Goal: Task Accomplishment & Management: Use online tool/utility

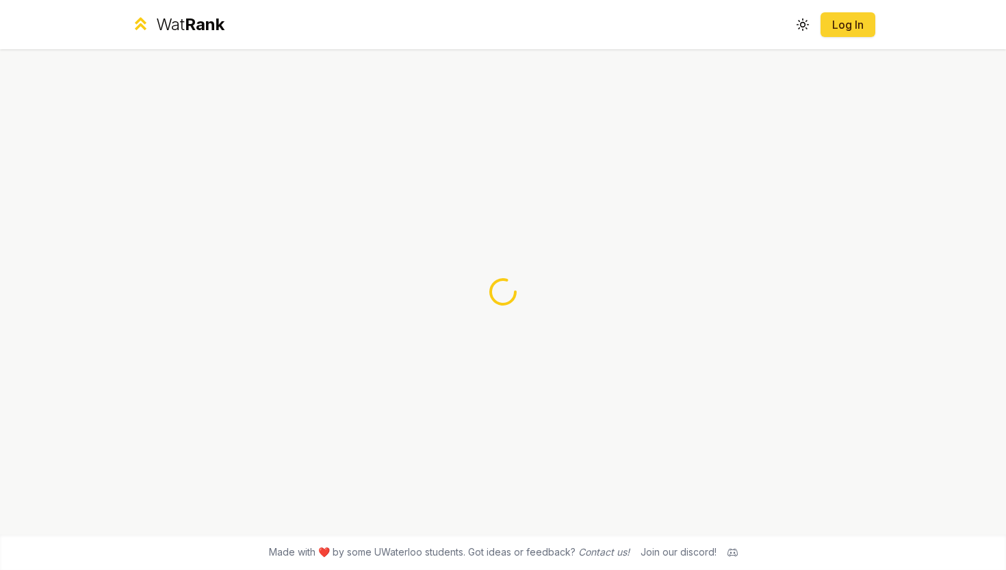
click at [855, 28] on link "Log In" at bounding box center [848, 24] width 33 height 16
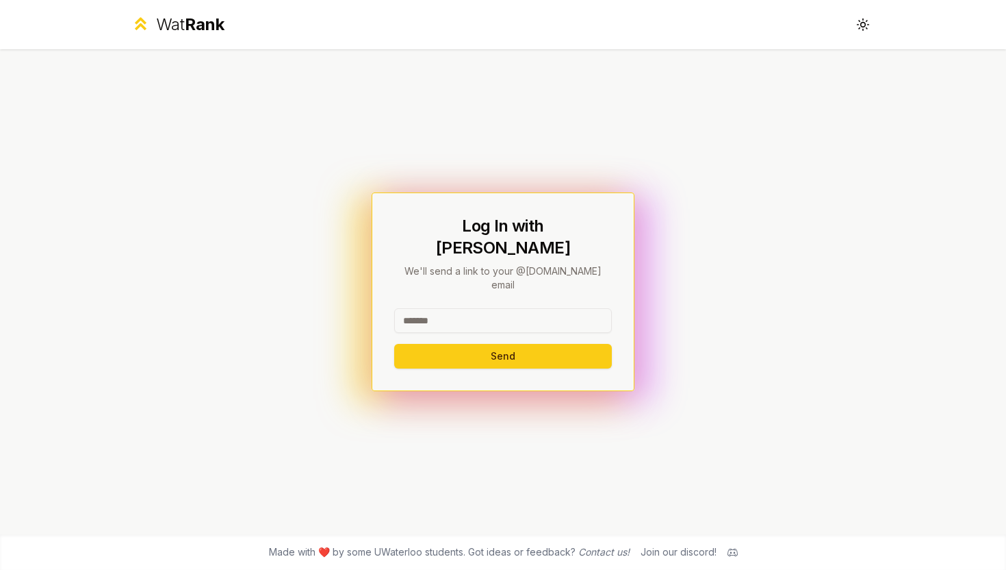
click at [502, 308] on input at bounding box center [503, 320] width 218 height 25
type input "*****"
click at [429, 344] on button "Send" at bounding box center [503, 356] width 218 height 25
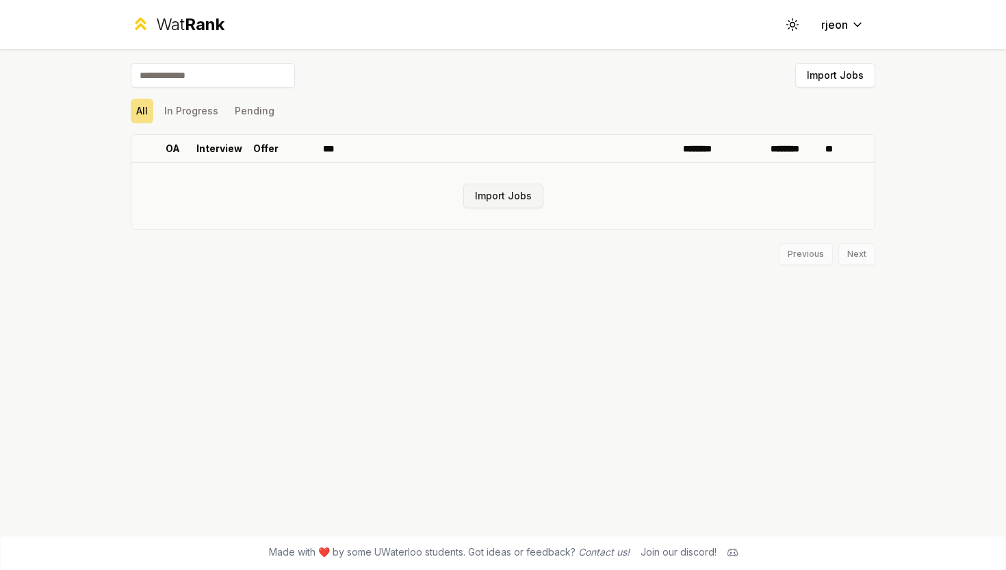
click at [519, 199] on button "Import Jobs" at bounding box center [503, 195] width 80 height 25
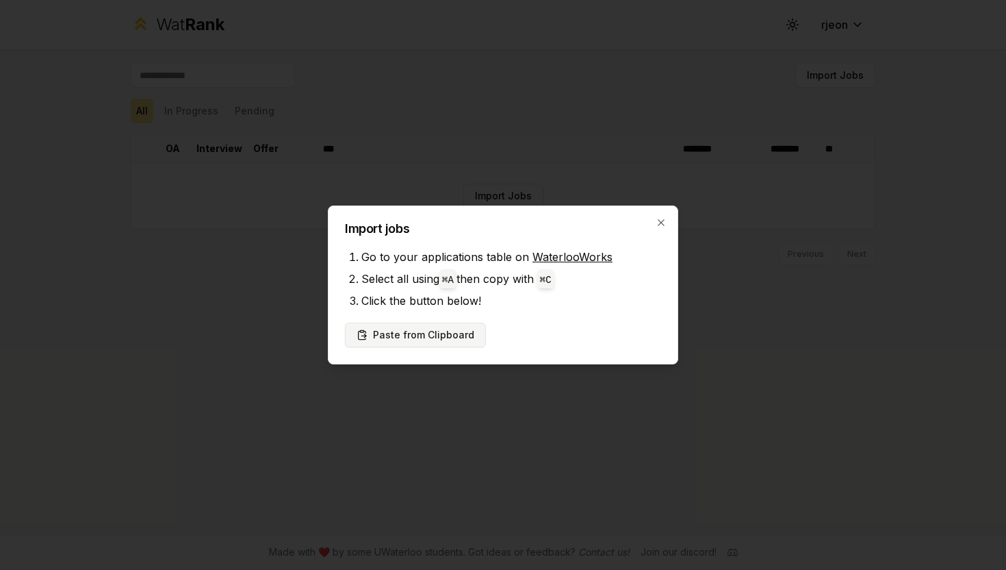
click at [438, 334] on button "Paste from Clipboard" at bounding box center [415, 334] width 141 height 25
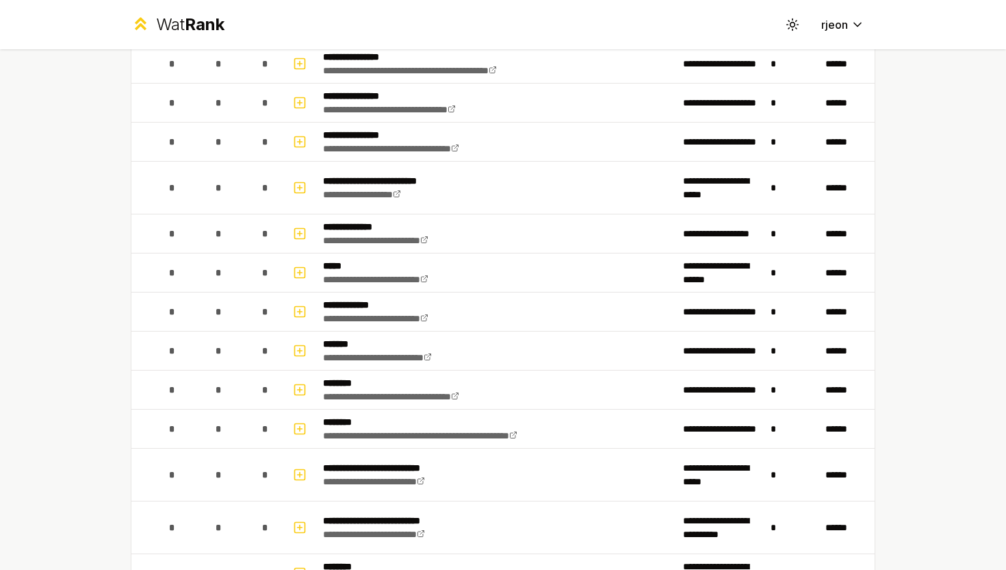
scroll to position [704, 0]
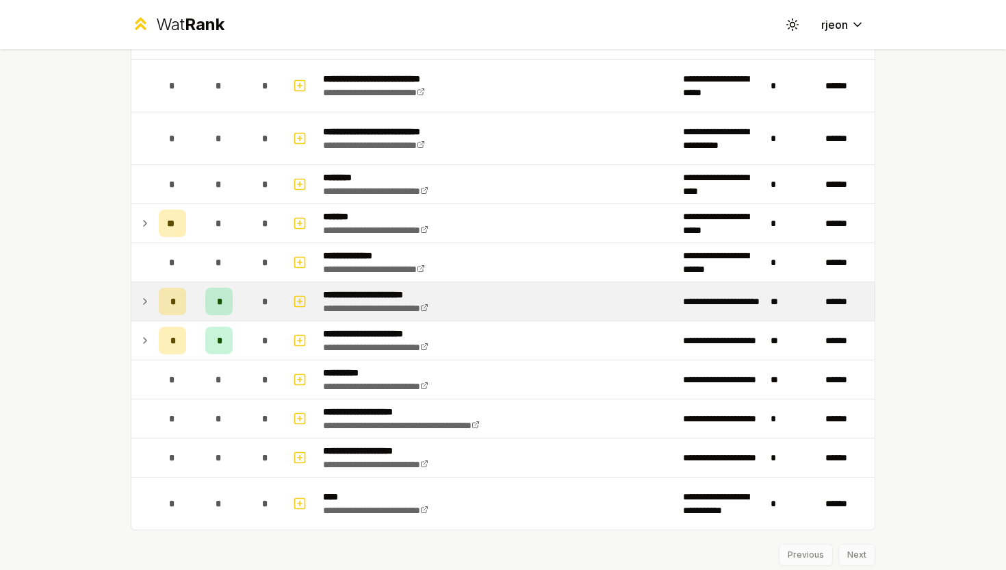
click at [215, 296] on div "*" at bounding box center [218, 300] width 27 height 27
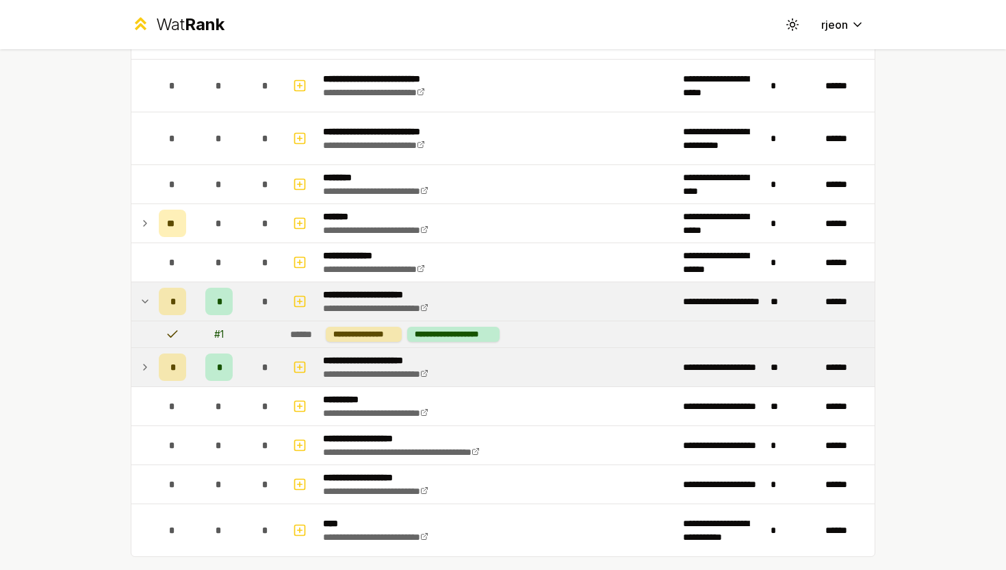
click at [228, 366] on div "*" at bounding box center [218, 366] width 27 height 27
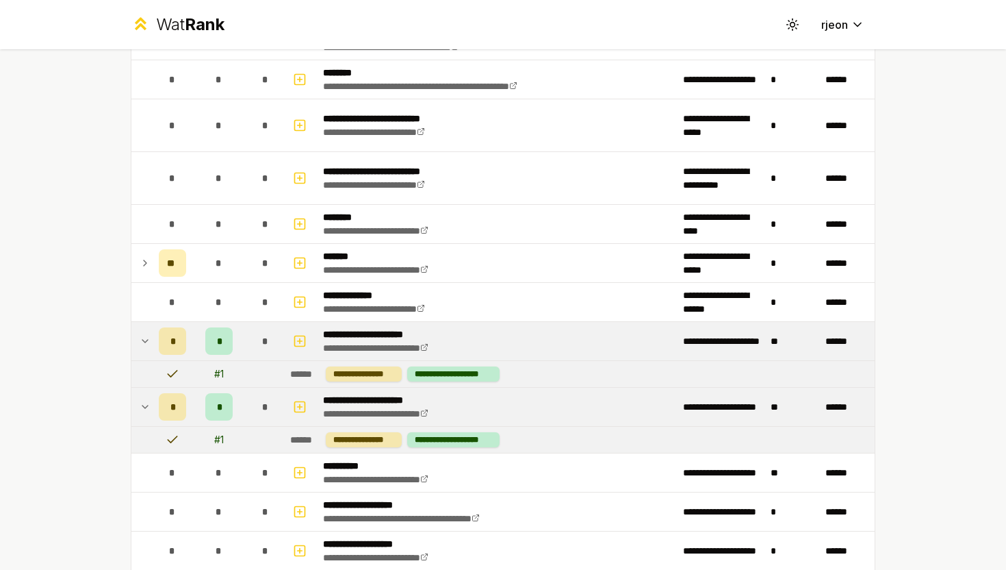
scroll to position [802, 0]
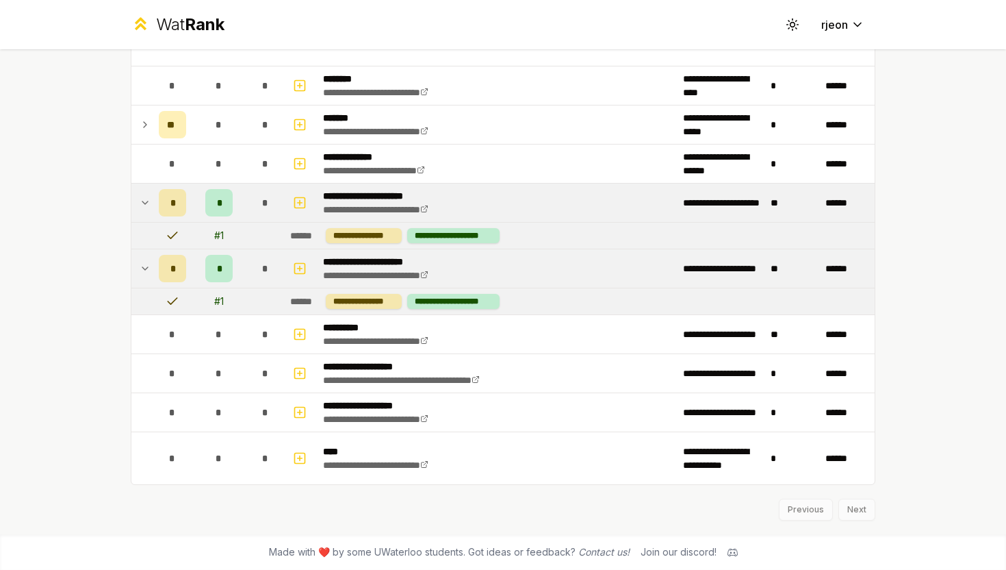
click at [140, 190] on td at bounding box center [142, 202] width 22 height 38
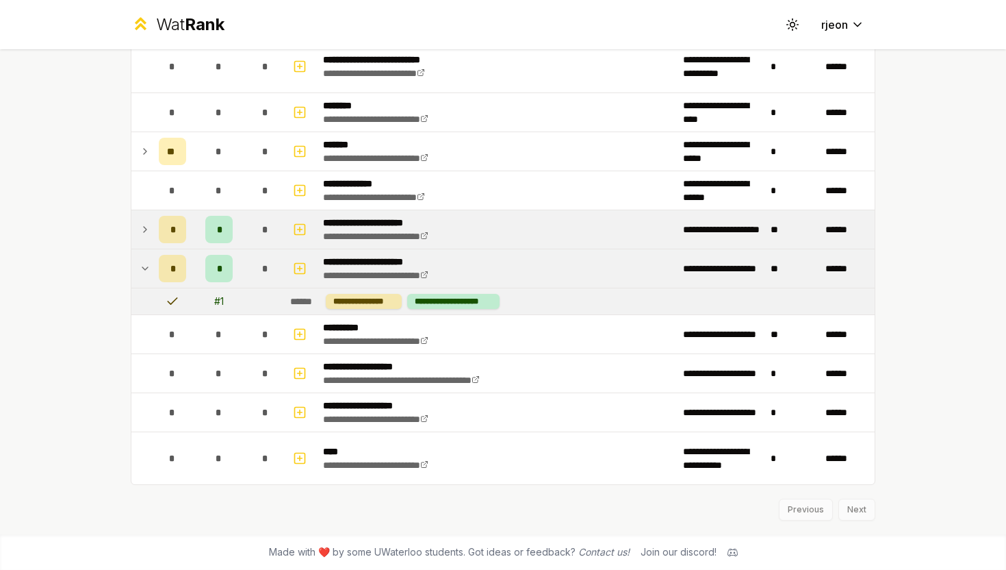
scroll to position [776, 0]
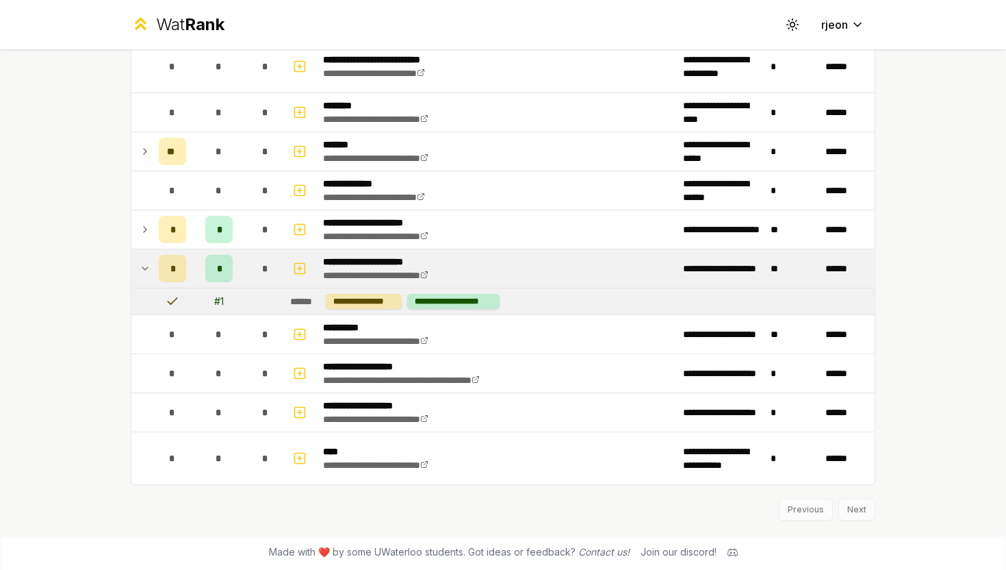
click at [144, 268] on icon at bounding box center [144, 268] width 5 height 3
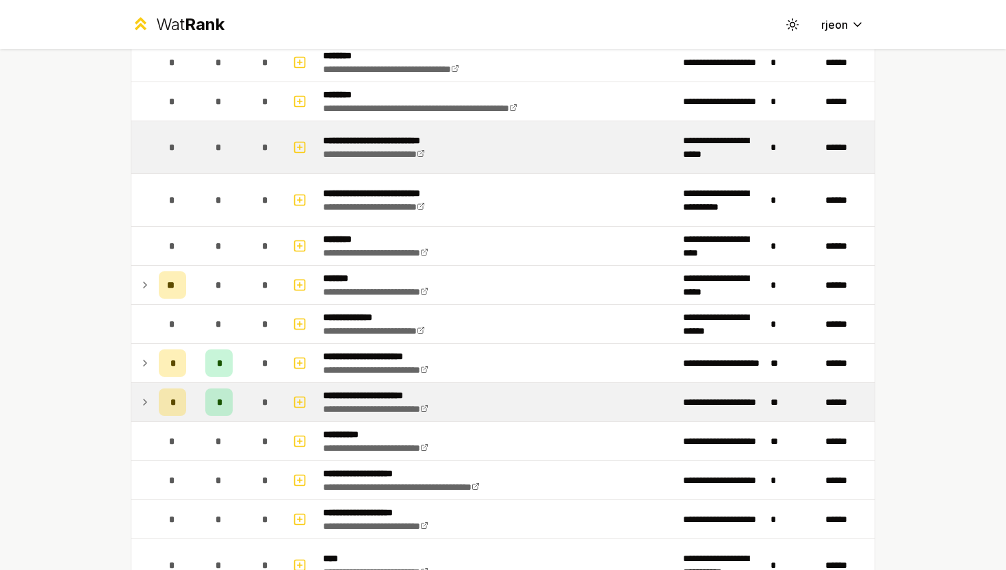
scroll to position [749, 0]
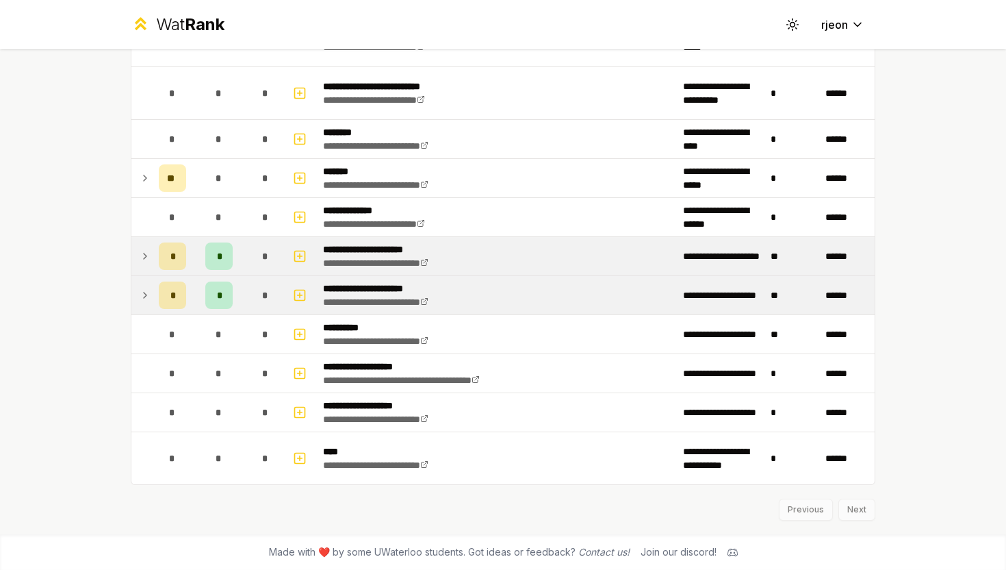
click at [150, 256] on icon at bounding box center [145, 256] width 11 height 16
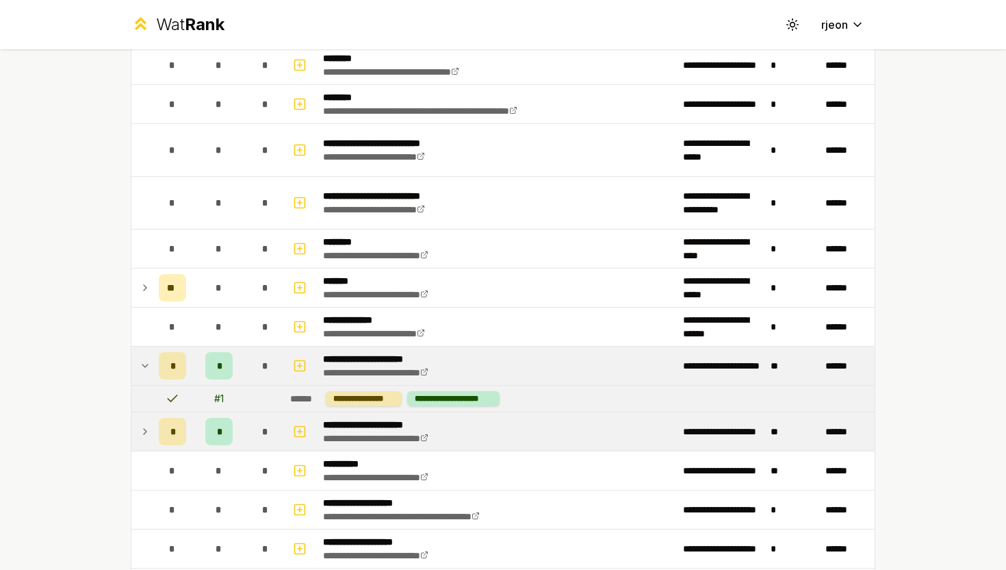
scroll to position [776, 0]
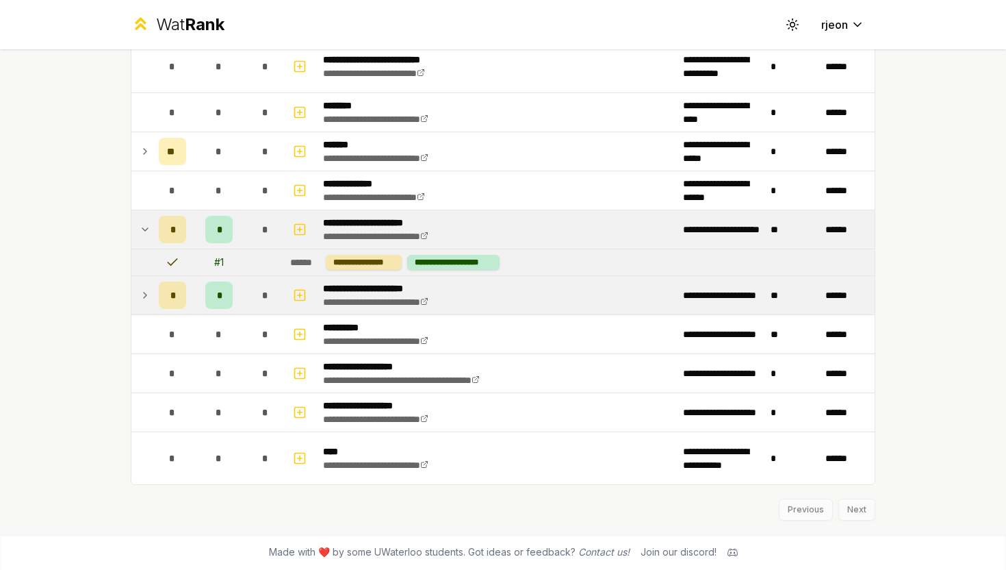
click at [151, 236] on td at bounding box center [142, 229] width 22 height 38
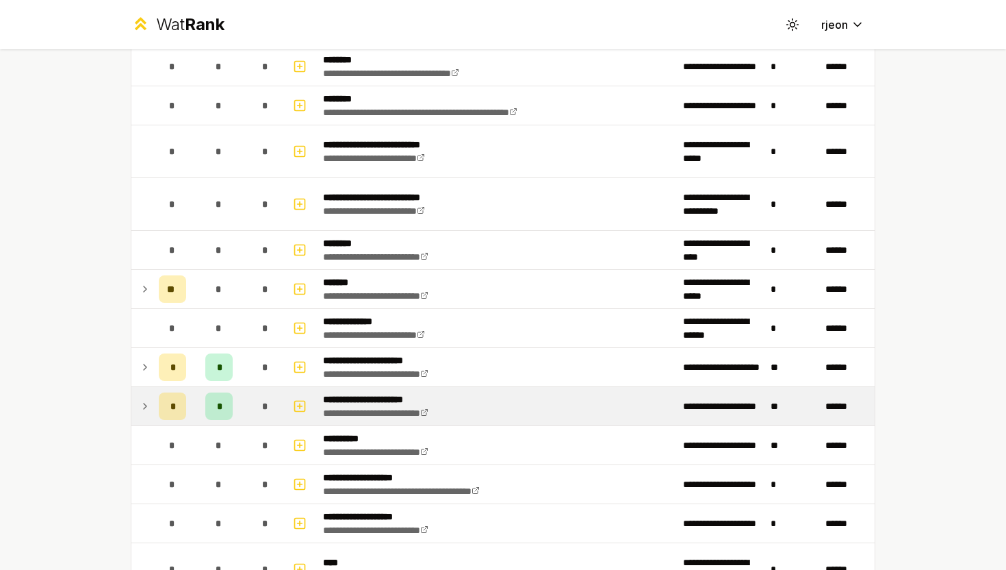
scroll to position [217, 0]
